Goal: Download file/media

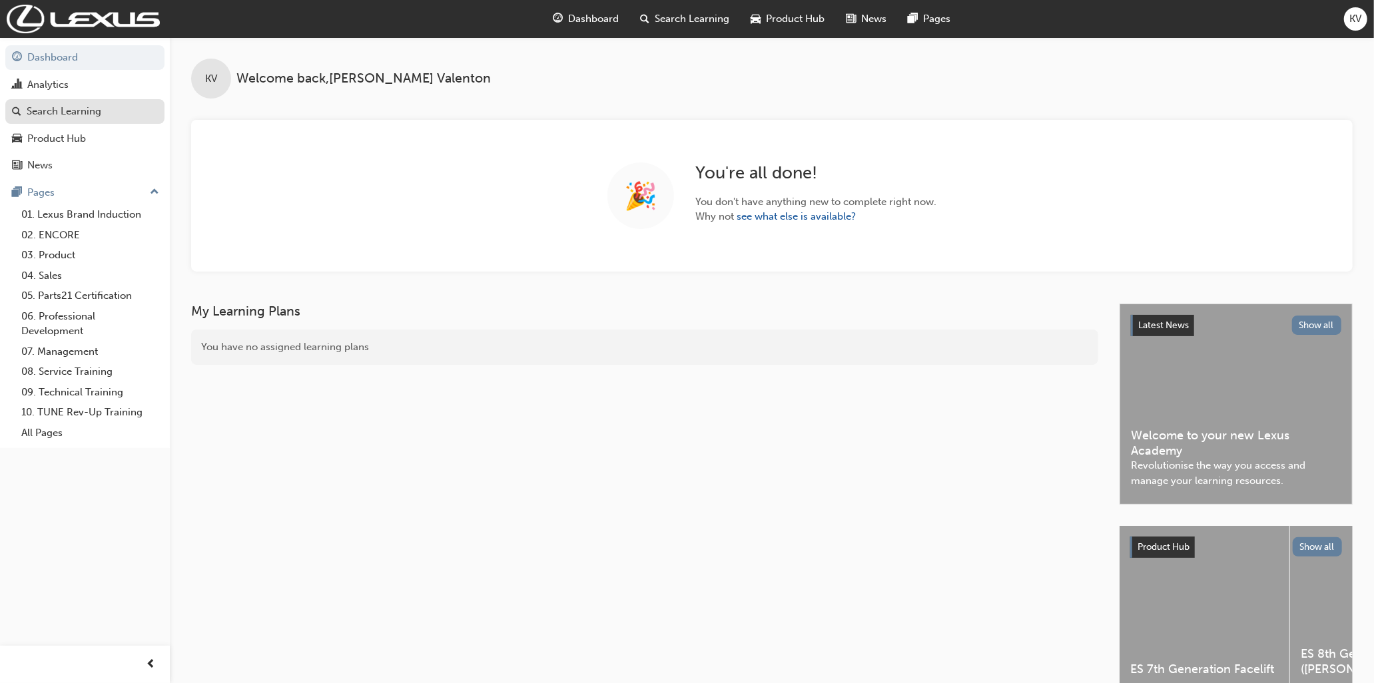
click at [103, 114] on div "Search Learning" at bounding box center [85, 111] width 146 height 17
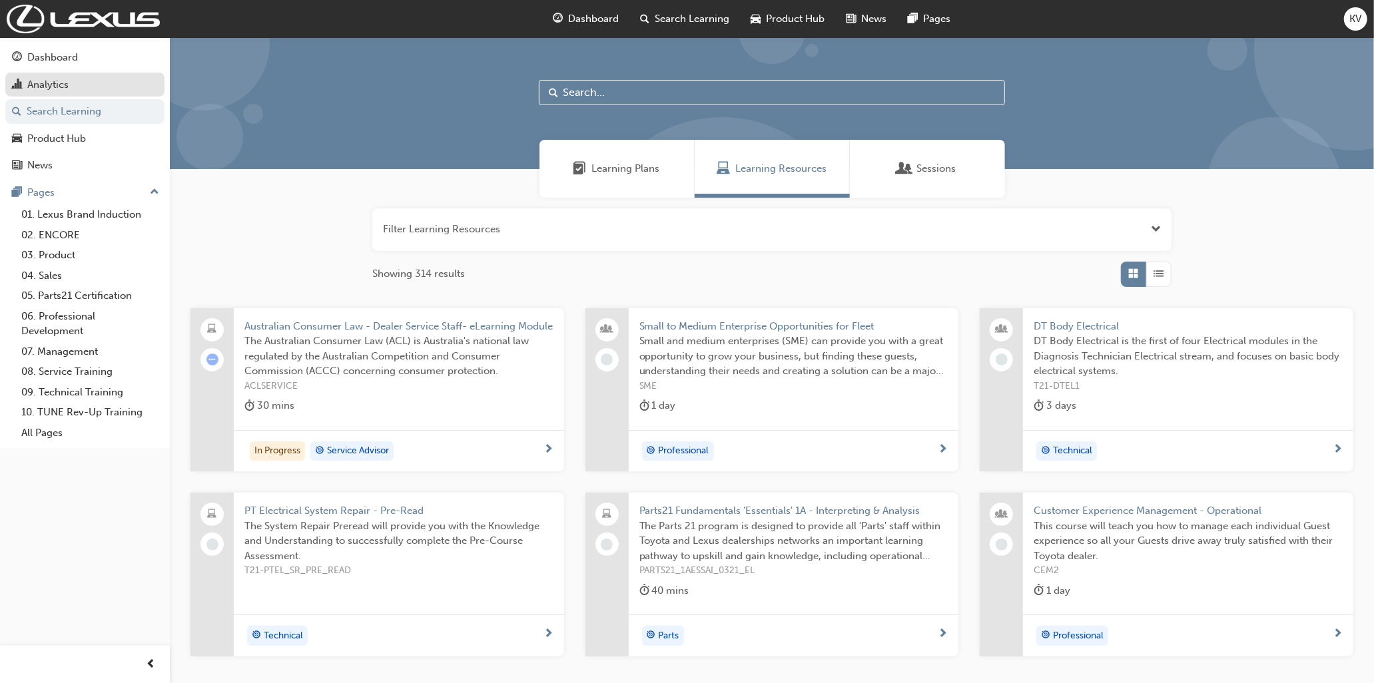
click at [61, 77] on div "Analytics" at bounding box center [85, 85] width 146 height 17
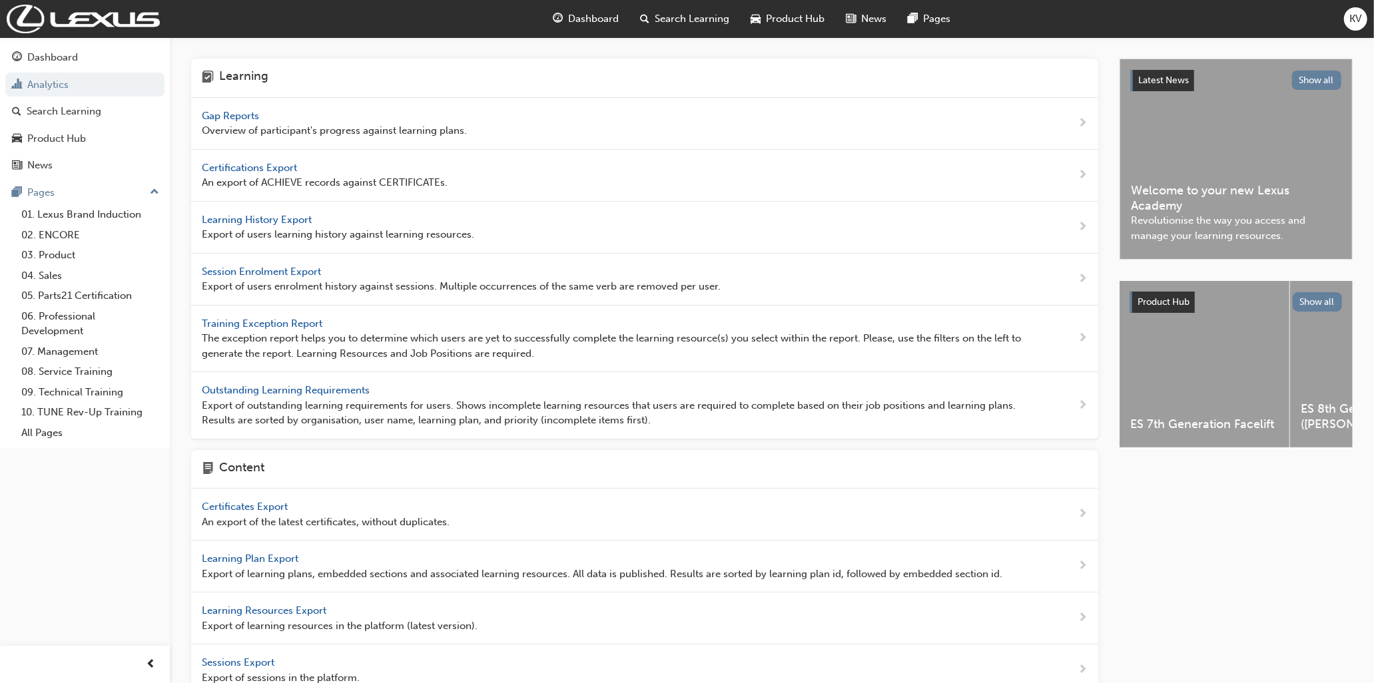
click at [294, 217] on span "Learning History Export" at bounding box center [258, 220] width 113 height 12
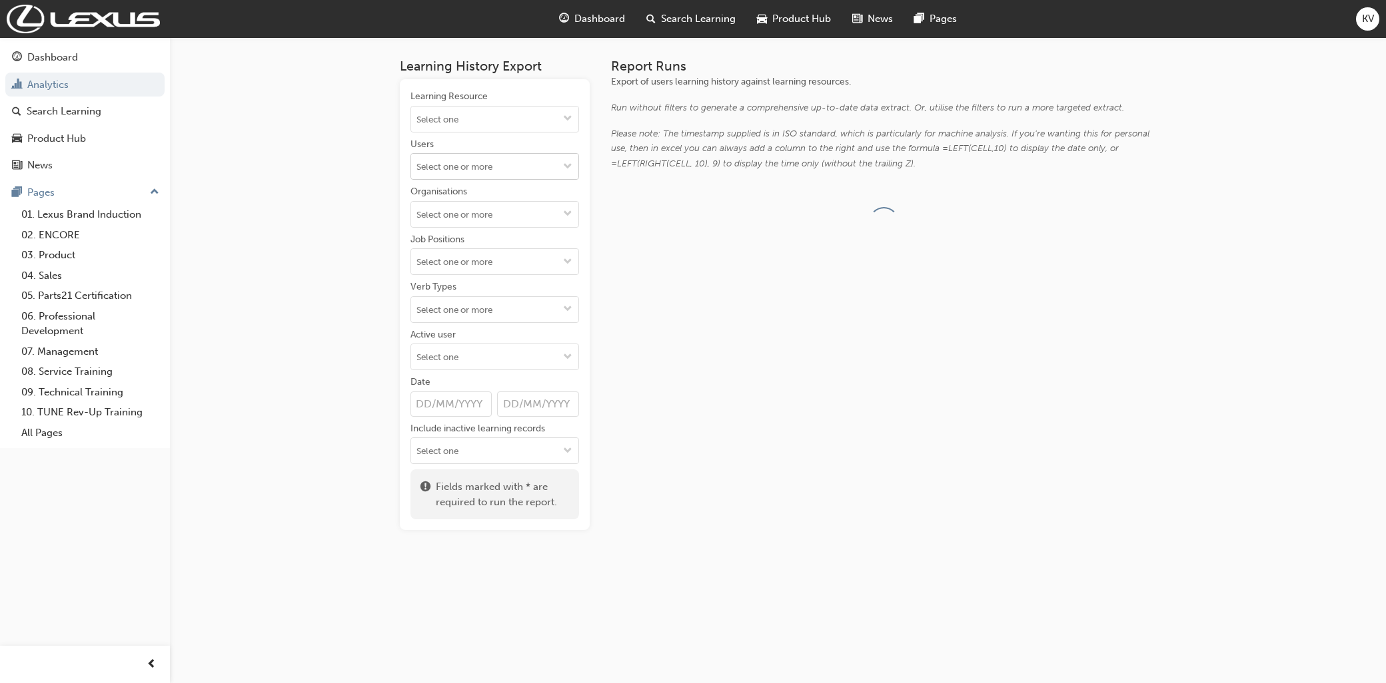
click at [513, 167] on input "Users" at bounding box center [494, 166] width 167 height 25
type input "tonino"
click at [467, 189] on li "Tonino Rapuano" at bounding box center [494, 192] width 169 height 25
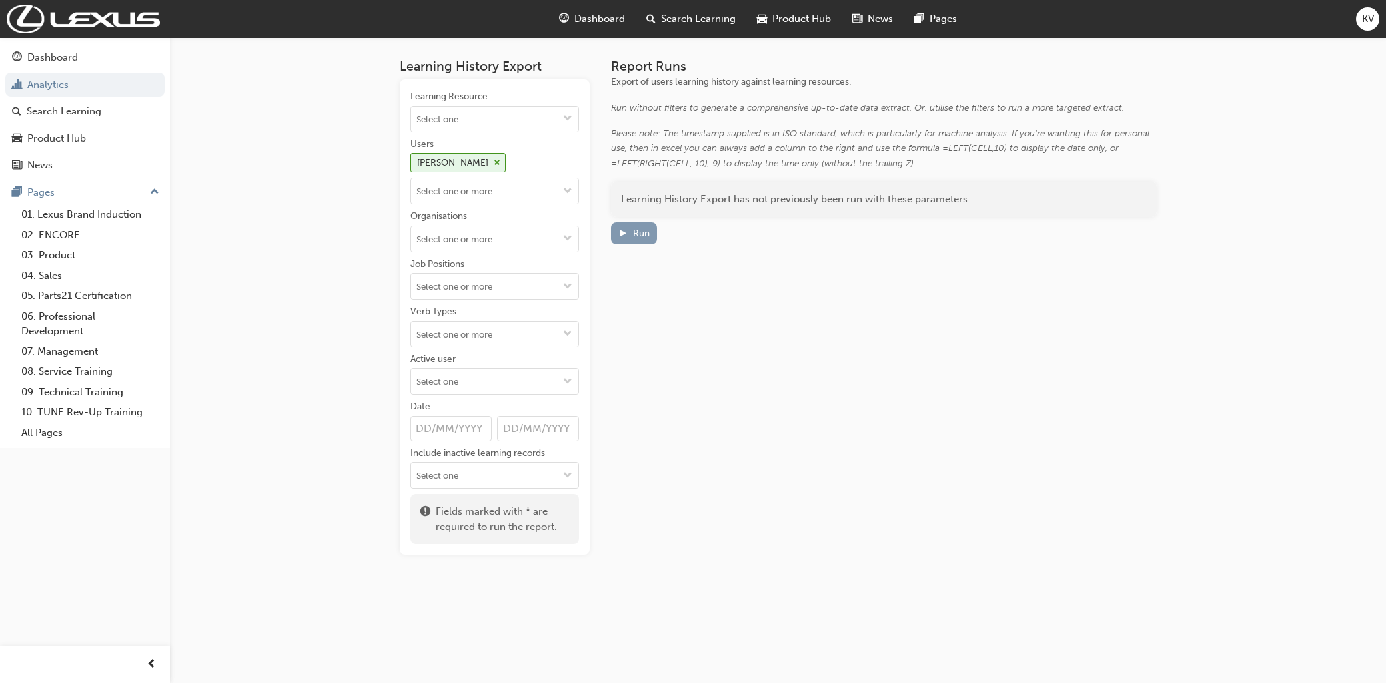
click at [631, 235] on div "Run" at bounding box center [633, 233] width 31 height 14
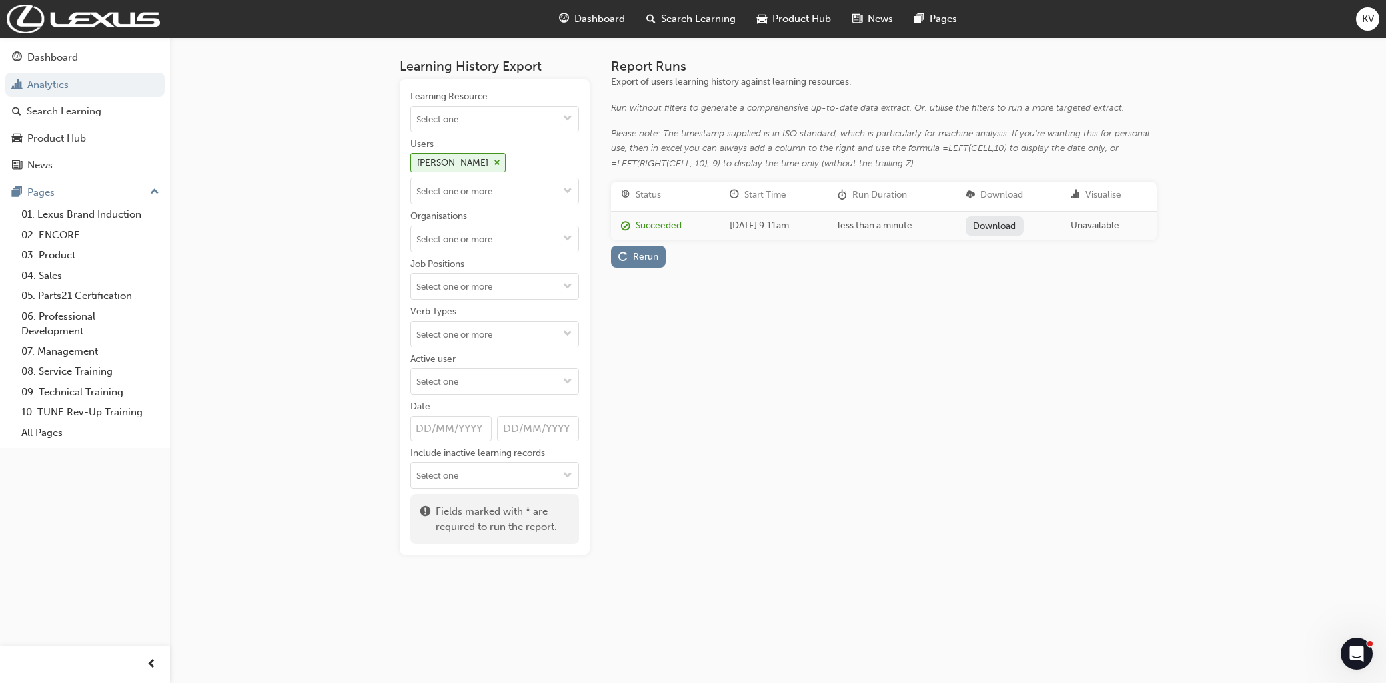
click at [1023, 228] on link "Download" at bounding box center [994, 226] width 58 height 19
click at [496, 157] on div "Tonino Rapuano" at bounding box center [458, 162] width 96 height 19
